Goal: Transaction & Acquisition: Subscribe to service/newsletter

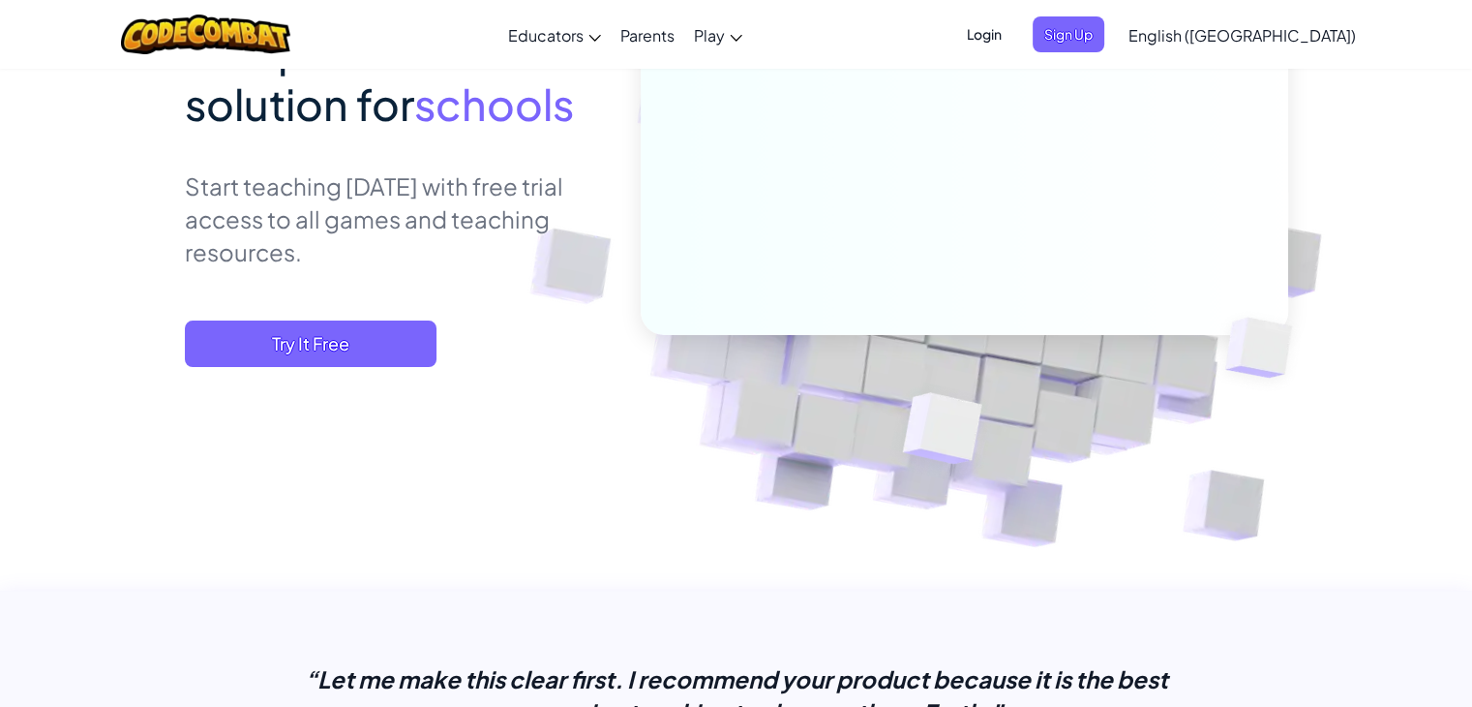
scroll to position [430, 0]
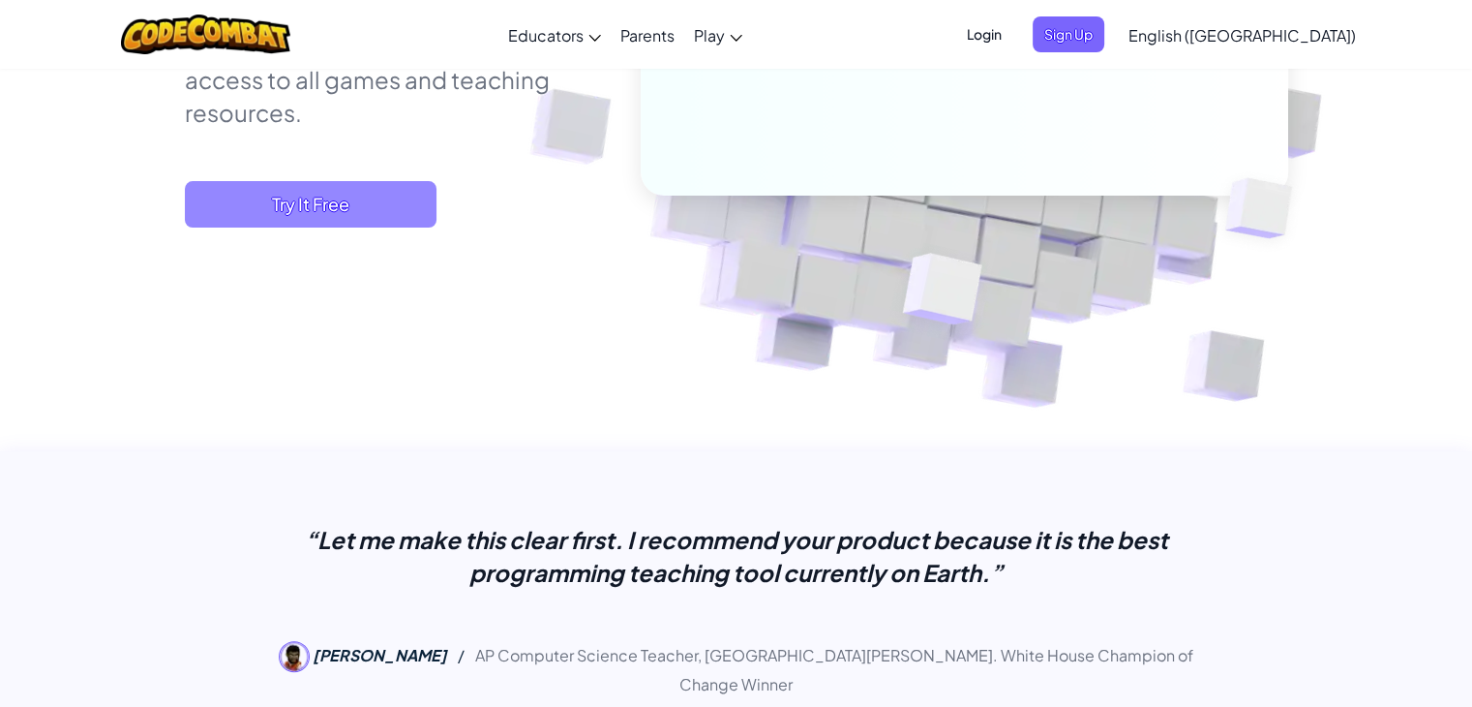
click at [338, 215] on span "Try It Free" at bounding box center [311, 204] width 252 height 46
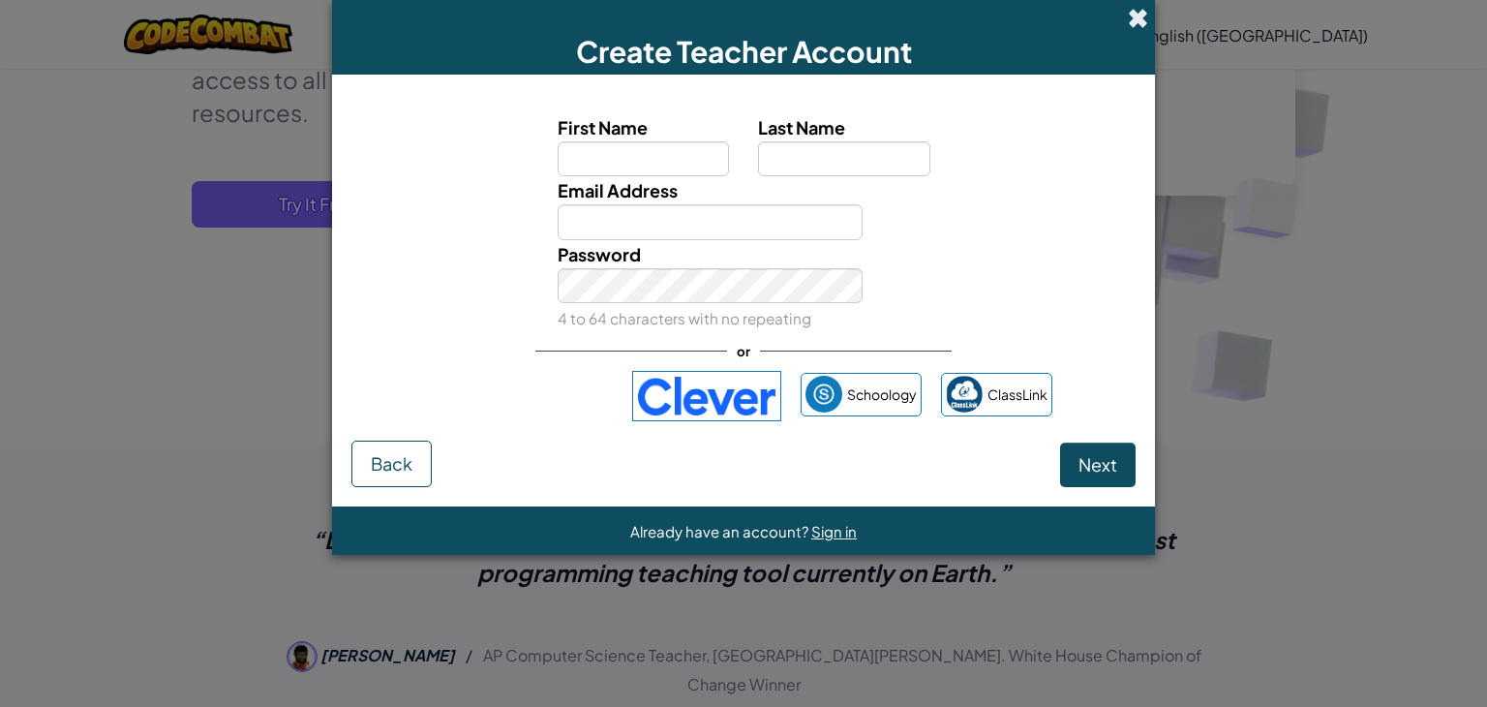
click at [1139, 23] on span at bounding box center [1138, 18] width 20 height 20
